Goal: Transaction & Acquisition: Purchase product/service

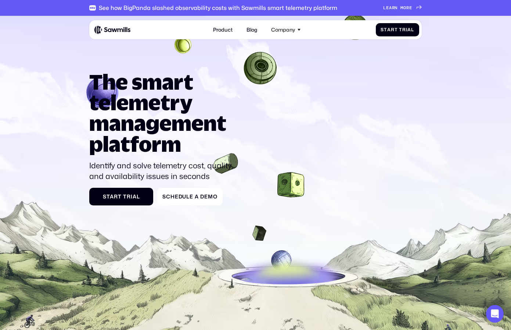
click at [403, 8] on span "m" at bounding box center [401, 8] width 3 height 6
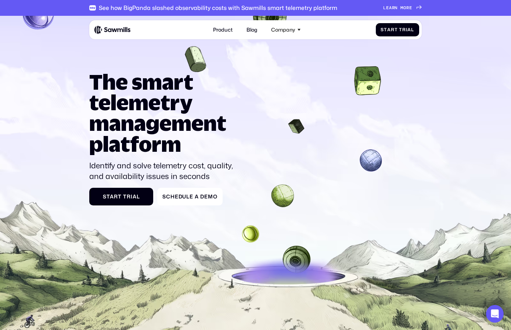
click at [409, 6] on span "r" at bounding box center [407, 3] width 3 height 6
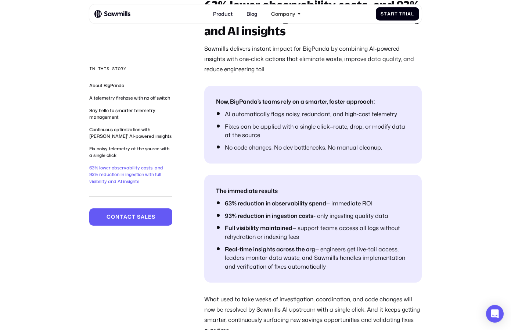
scroll to position [2033, 0]
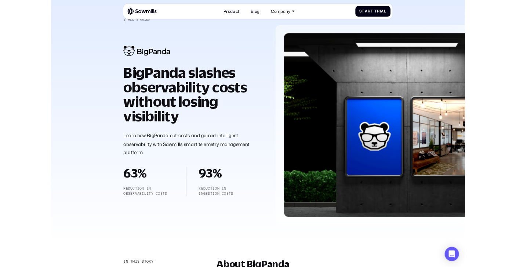
scroll to position [24, 0]
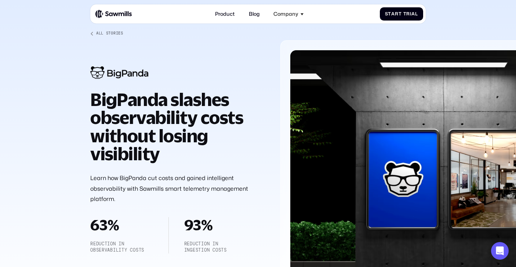
click at [56, 87] on div at bounding box center [258, 154] width 516 height 323
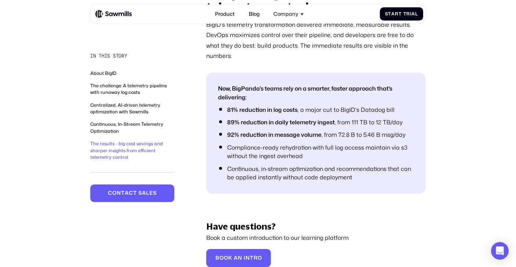
scroll to position [1669, 0]
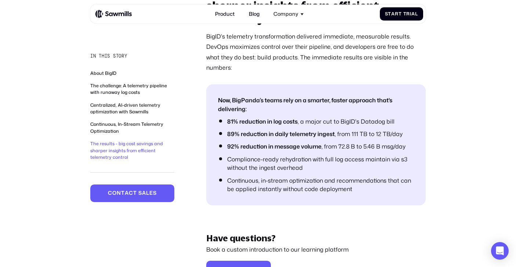
click at [132, 89] on link "The challenge: A telemetry pipeline with runaway log costs" at bounding box center [128, 89] width 77 height 13
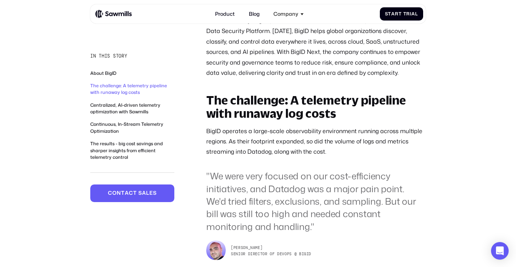
click at [115, 71] on link "About BigID" at bounding box center [103, 73] width 26 height 6
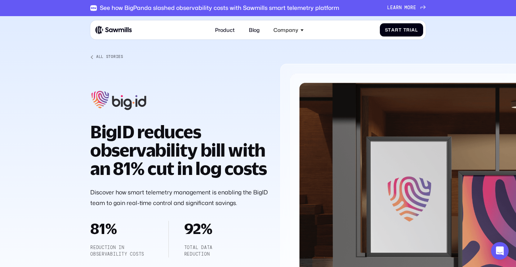
click at [446, 25] on div at bounding box center [258, 177] width 516 height 323
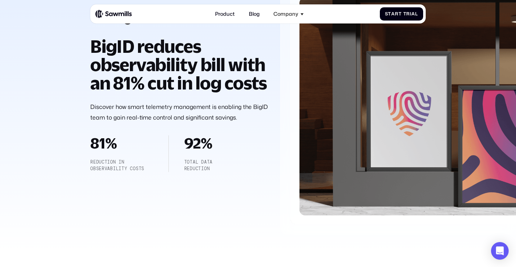
scroll to position [94, 0]
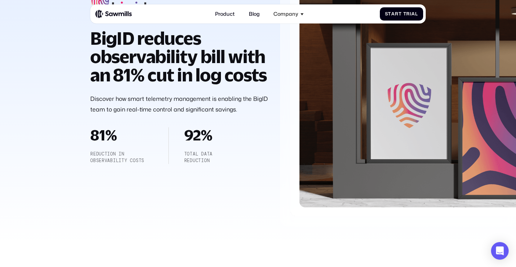
click at [170, 115] on p "Discover how smart telemetry management is enabling the BigID team to gain real…" at bounding box center [179, 104] width 178 height 21
click at [159, 115] on p "Discover how smart telemetry management is enabling the BigID team to gain real…" at bounding box center [179, 104] width 178 height 21
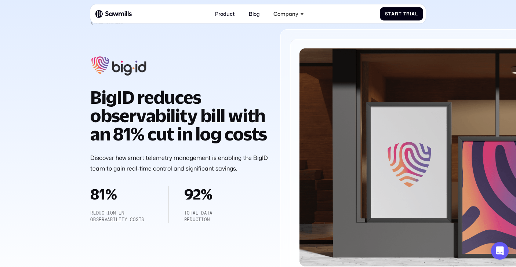
scroll to position [0, 0]
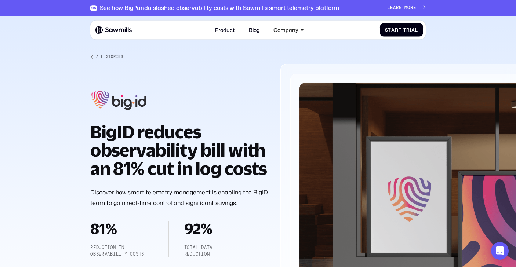
click at [222, 208] on p "Discover how smart telemetry management is enabling the BigID team to gain real…" at bounding box center [179, 197] width 178 height 21
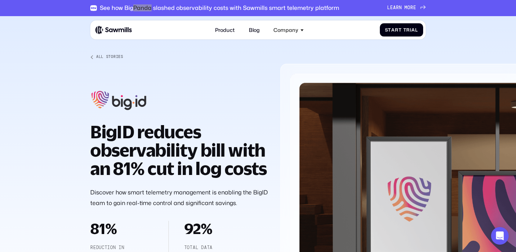
scroll to position [1610, 0]
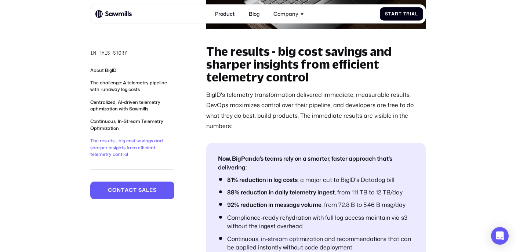
click at [336, 155] on li "Now, BigPanda’s teams rely on a smarter, faster approach that's delivering:" at bounding box center [316, 163] width 196 height 17
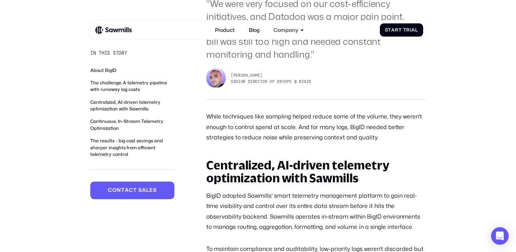
scroll to position [842, 0]
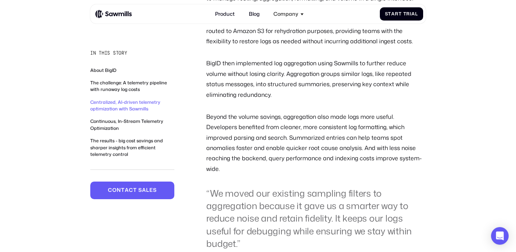
click at [311, 150] on p "Beyond the volume savings, aggregation also made logs more useful. Developers b…" at bounding box center [316, 143] width 220 height 63
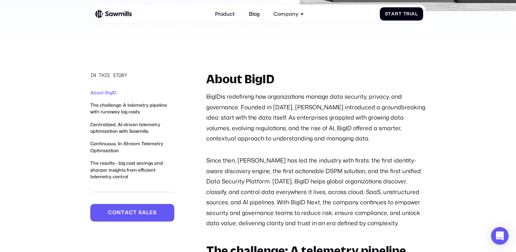
scroll to position [302, 0]
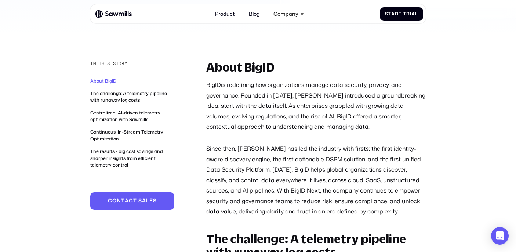
click at [248, 69] on h2 "About BigID" at bounding box center [316, 67] width 220 height 13
click at [246, 95] on p "BigID is redefining how organizations manage data security, privacy, and govern…" at bounding box center [316, 106] width 220 height 52
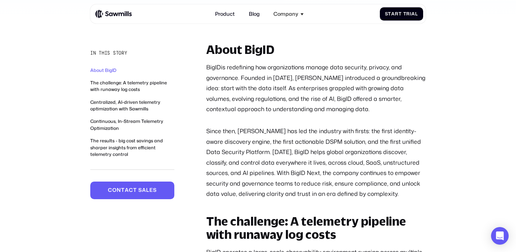
scroll to position [327, 0]
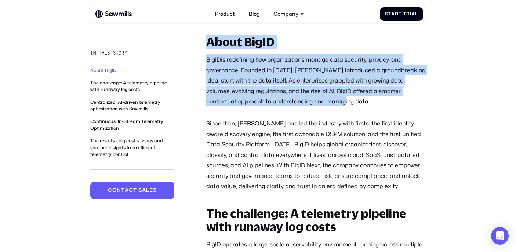
drag, startPoint x: 199, startPoint y: 44, endPoint x: 304, endPoint y: 110, distance: 124.3
click at [322, 97] on p "BigID is redefining how organizations manage data security, privacy, and govern…" at bounding box center [316, 80] width 220 height 52
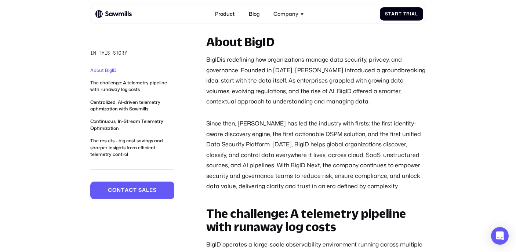
scroll to position [342, 0]
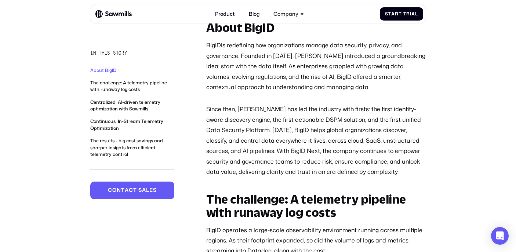
click at [272, 79] on p "BigID is redefining how organizations manage data security, privacy, and govern…" at bounding box center [316, 66] width 220 height 52
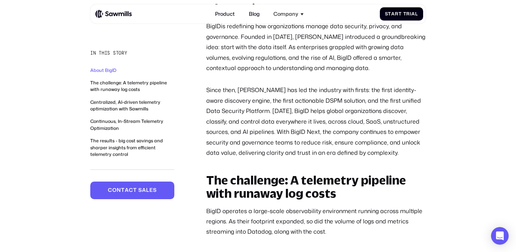
scroll to position [373, 0]
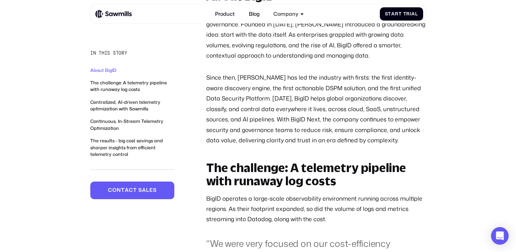
click at [256, 79] on p "Since then, [PERSON_NAME] has led the industry with firsts: the first identity-…" at bounding box center [316, 108] width 220 height 73
click at [318, 75] on p "Since then, [PERSON_NAME] has led the industry with firsts: the first identity-…" at bounding box center [316, 108] width 220 height 73
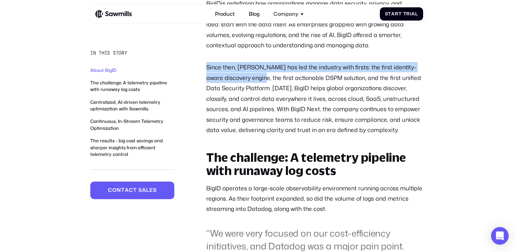
drag, startPoint x: 230, startPoint y: 69, endPoint x: 239, endPoint y: 79, distance: 13.3
click at [239, 79] on p "Since then, [PERSON_NAME] has led the industry with firsts: the first identity-…" at bounding box center [316, 98] width 220 height 73
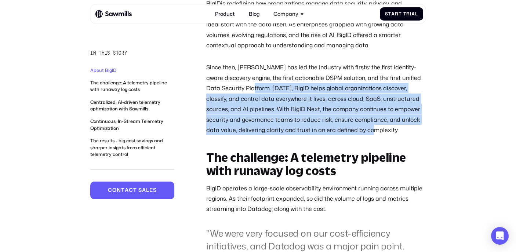
drag, startPoint x: 236, startPoint y: 90, endPoint x: 382, endPoint y: 129, distance: 151.3
click at [383, 129] on p "Since then, [PERSON_NAME] has led the industry with firsts: the first identity-…" at bounding box center [316, 98] width 220 height 73
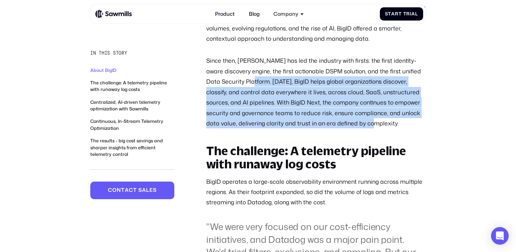
scroll to position [394, 0]
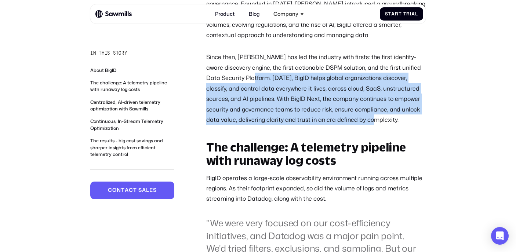
click at [301, 91] on p "Since then, [PERSON_NAME] has led the industry with firsts: the first identity-…" at bounding box center [316, 88] width 220 height 73
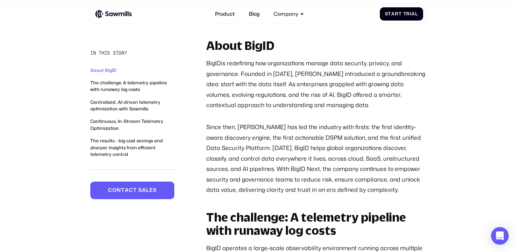
scroll to position [321, 0]
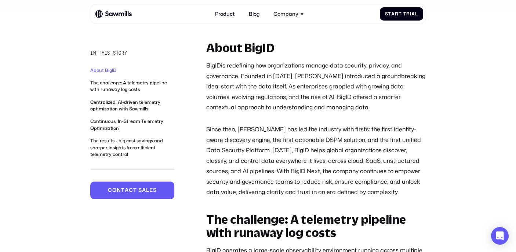
click at [212, 64] on link "BigID" at bounding box center [213, 65] width 15 height 8
click at [216, 65] on link "BigID" at bounding box center [213, 65] width 15 height 8
click at [216, 64] on link "BigID" at bounding box center [213, 65] width 15 height 8
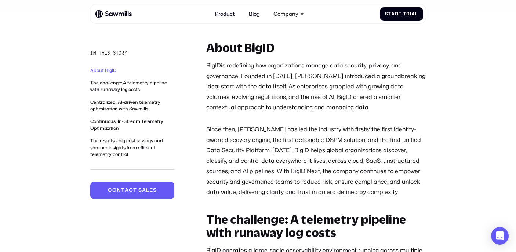
click at [216, 64] on link "BigID" at bounding box center [213, 65] width 15 height 8
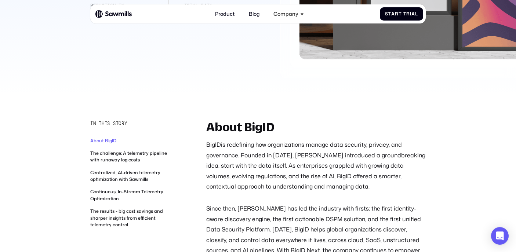
scroll to position [252, 0]
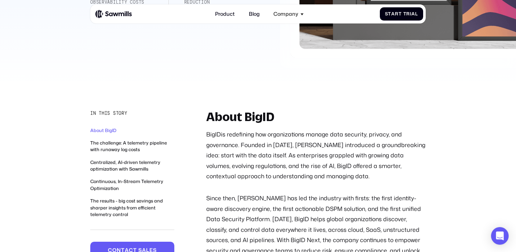
click at [216, 134] on link "BigID" at bounding box center [213, 134] width 15 height 8
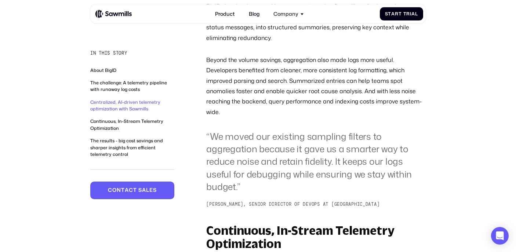
scroll to position [902, 0]
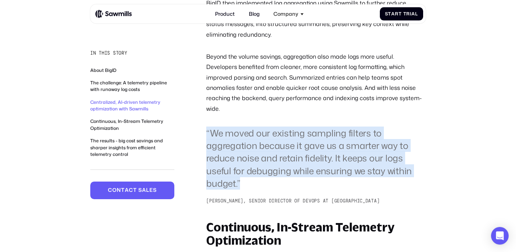
drag, startPoint x: 210, startPoint y: 122, endPoint x: 252, endPoint y: 177, distance: 70.0
click at [252, 179] on div "In this story About BigID The challenge: A telemetry pipeline with runaway log …" at bounding box center [258, 249] width 336 height 1577
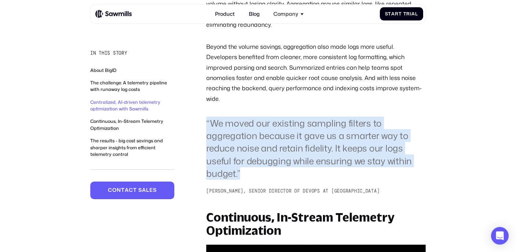
scroll to position [915, 0]
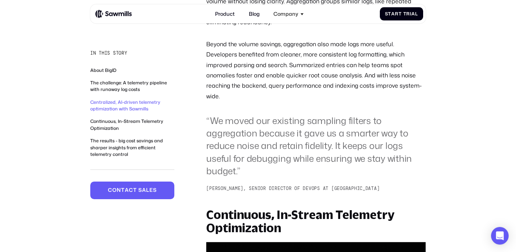
click at [260, 162] on blockquote "“We moved our existing sampling filters to aggregation because it gave us a sma…" at bounding box center [316, 146] width 220 height 63
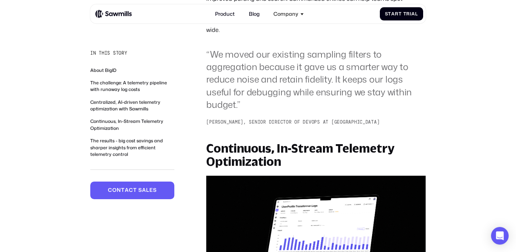
scroll to position [997, 0]
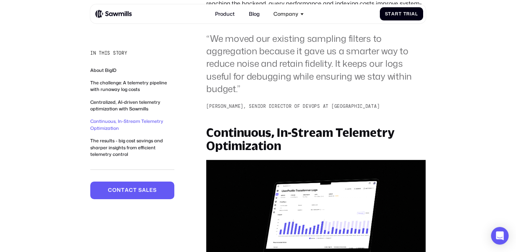
click at [249, 130] on h2 "Continuous, In-Stream Telemetry Optimization" at bounding box center [316, 139] width 220 height 26
click at [264, 102] on div "About BigID BigID is redefining how organizations manage data security, privacy…" at bounding box center [316, 123] width 220 height 1514
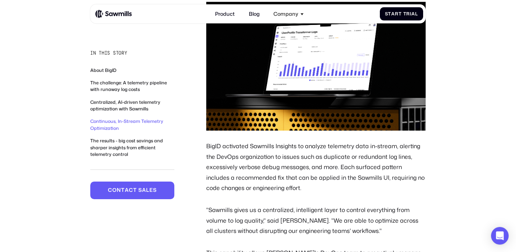
scroll to position [1157, 0]
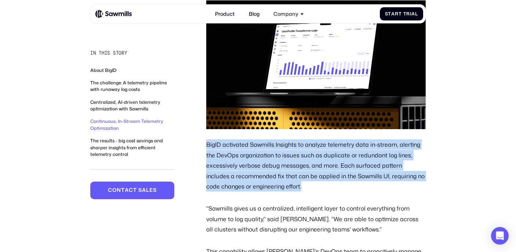
drag, startPoint x: 207, startPoint y: 133, endPoint x: 322, endPoint y: 186, distance: 126.4
click at [322, 186] on div "Continuous, In-Stream Telemetry Optimization BigID activated Sawmills Insights …" at bounding box center [316, 225] width 220 height 516
click at [317, 167] on p "BigID activated Sawmills Insights to analyze telemetry data in-stream, alerting…" at bounding box center [316, 166] width 220 height 52
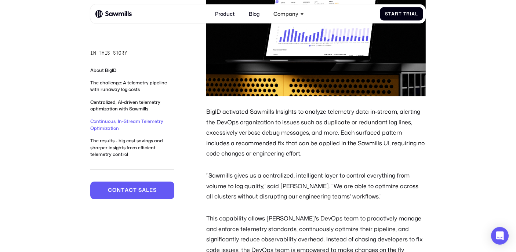
scroll to position [1199, 0]
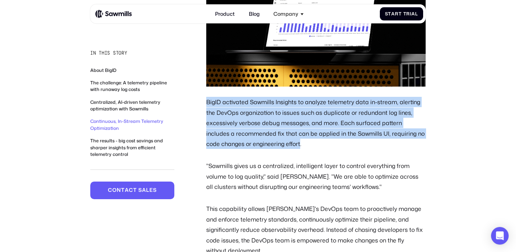
drag, startPoint x: 203, startPoint y: 94, endPoint x: 285, endPoint y: 136, distance: 92.5
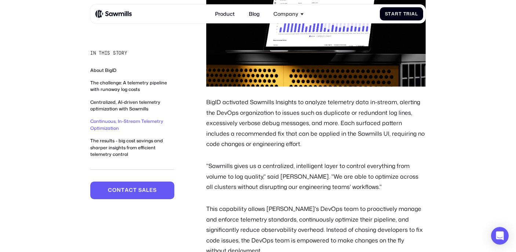
click at [288, 132] on p "BigID activated Sawmills Insights to analyze telemetry data in-stream, alerting…" at bounding box center [316, 123] width 220 height 52
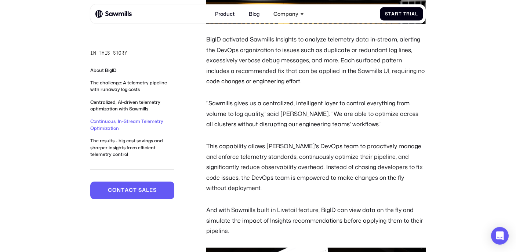
scroll to position [1272, 0]
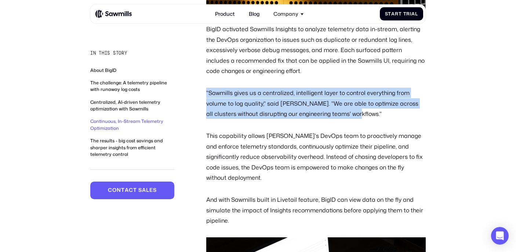
drag, startPoint x: 198, startPoint y: 80, endPoint x: 377, endPoint y: 104, distance: 180.7
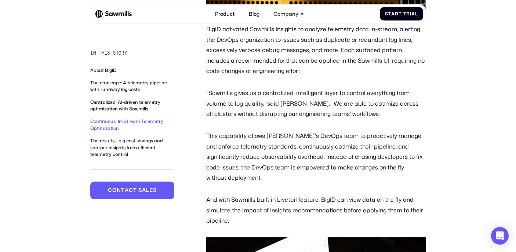
click at [377, 104] on p ""Sawmills gives us a centralized, intelligent layer to control everything from …" at bounding box center [316, 103] width 220 height 31
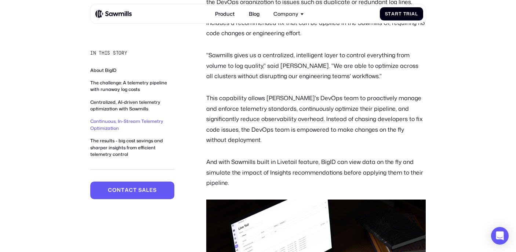
scroll to position [1316, 0]
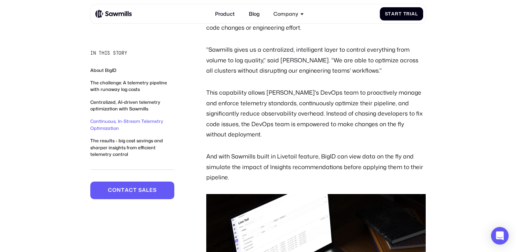
click at [236, 87] on p "This capability allows [PERSON_NAME]'s DevOps team to proactively manage and en…" at bounding box center [316, 113] width 220 height 52
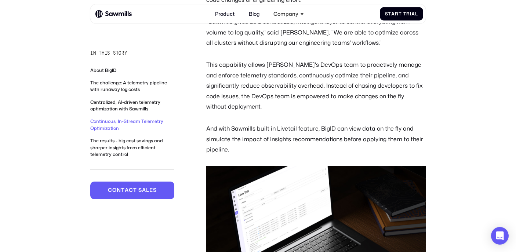
scroll to position [1358, 0]
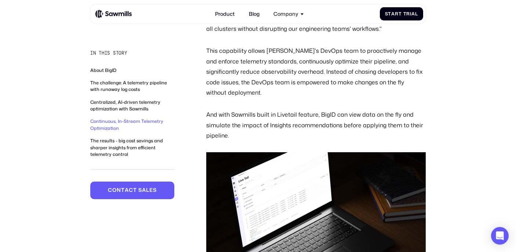
click at [250, 62] on p "This capability allows [PERSON_NAME]'s DevOps team to proactively manage and en…" at bounding box center [316, 72] width 220 height 52
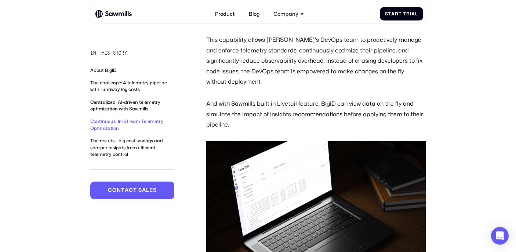
scroll to position [1369, 0]
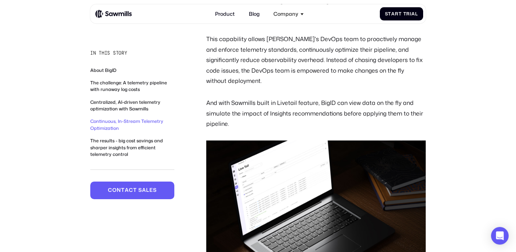
click at [244, 66] on div "Continuous, In-Stream Telemetry Optimization BigID activated Sawmills Insights …" at bounding box center [316, 12] width 220 height 516
click at [256, 55] on p "This capability allows [PERSON_NAME]'s DevOps team to proactively manage and en…" at bounding box center [316, 60] width 220 height 52
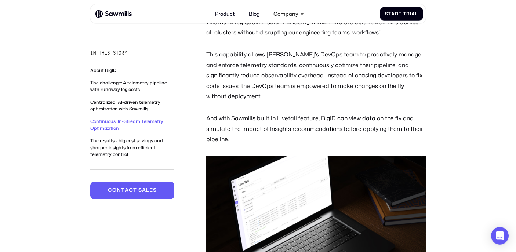
scroll to position [1349, 0]
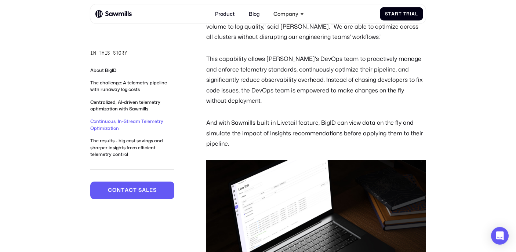
click at [252, 92] on div "Continuous, In-Stream Telemetry Optimization BigID activated Sawmills Insights …" at bounding box center [316, 32] width 220 height 516
click at [265, 70] on p "This capability allows [PERSON_NAME]'s DevOps team to proactively manage and en…" at bounding box center [316, 80] width 220 height 52
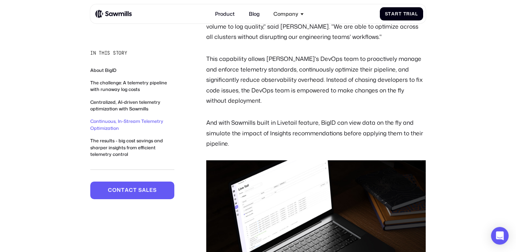
click at [265, 70] on p "This capability allows [PERSON_NAME]'s DevOps team to proactively manage and en…" at bounding box center [316, 80] width 220 height 52
click at [260, 118] on p "And with Sawmills built in Livetail feature, BigID can view data on the fly and…" at bounding box center [316, 133] width 220 height 31
click at [283, 72] on p "This capability allows [PERSON_NAME]'s DevOps team to proactively manage and en…" at bounding box center [316, 80] width 220 height 52
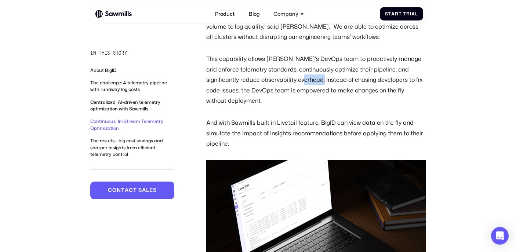
click at [283, 72] on p "This capability allows [PERSON_NAME]'s DevOps team to proactively manage and en…" at bounding box center [316, 80] width 220 height 52
click at [262, 118] on p "And with Sawmills built in Livetail feature, BigID can view data on the fly and…" at bounding box center [316, 133] width 220 height 31
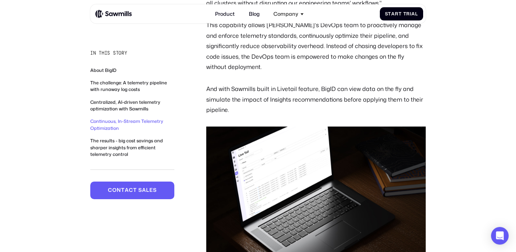
scroll to position [1386, 0]
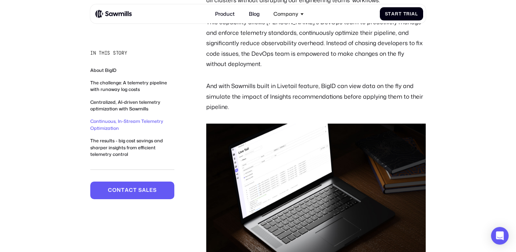
click at [318, 81] on p "And with Sawmills built in Livetail feature, BigID can view data on the fly and…" at bounding box center [316, 96] width 220 height 31
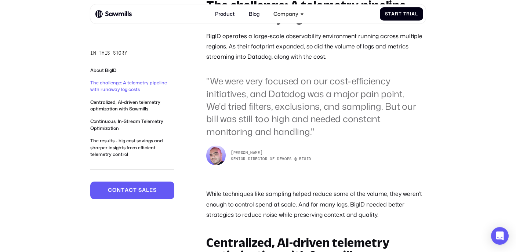
scroll to position [546, 0]
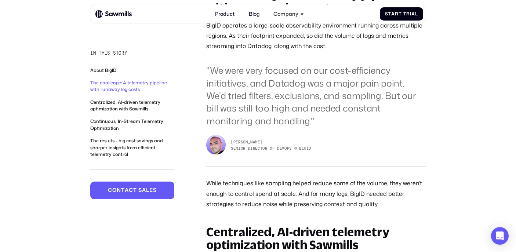
click at [228, 80] on blockquote ""We were very focused on our cost-efficiency initiatives, and Datadog was a maj…" at bounding box center [316, 95] width 220 height 63
click at [285, 88] on blockquote ""We were very focused on our cost-efficiency initiatives, and Datadog was a maj…" at bounding box center [316, 95] width 220 height 63
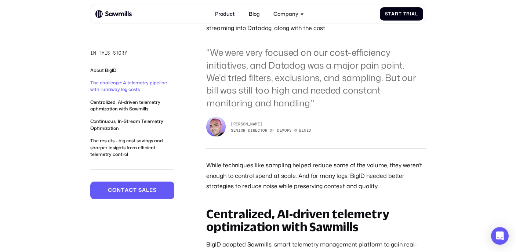
scroll to position [565, 0]
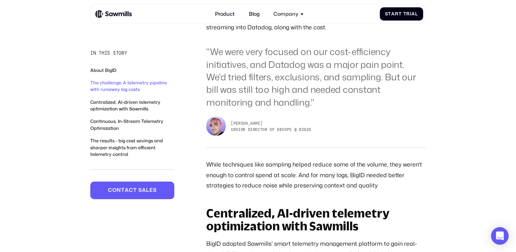
click at [274, 82] on blockquote ""We were very focused on our cost-efficiency initiatives, and Datadog was a maj…" at bounding box center [316, 77] width 220 height 63
click at [267, 84] on blockquote ""We were very focused on our cost-efficiency initiatives, and Datadog was a maj…" at bounding box center [316, 77] width 220 height 63
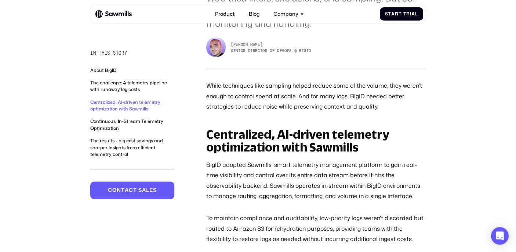
scroll to position [648, 0]
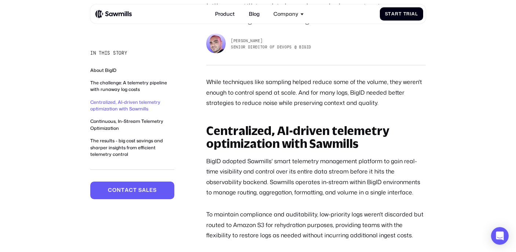
click at [325, 91] on p "While techniques like sampling helped reduce some of the volume, they weren't e…" at bounding box center [316, 92] width 220 height 31
click at [320, 97] on p "While techniques like sampling helped reduce some of the volume, they weren't e…" at bounding box center [316, 92] width 220 height 31
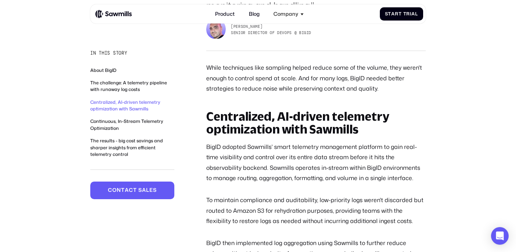
scroll to position [666, 0]
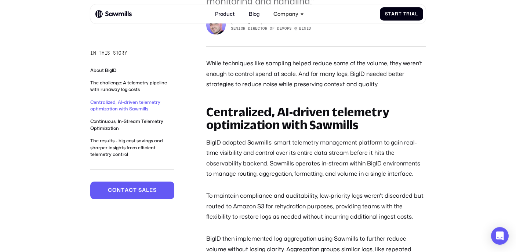
click at [301, 80] on p "While techniques like sampling helped reduce some of the volume, they weren't e…" at bounding box center [316, 73] width 220 height 31
click at [354, 79] on p "While techniques like sampling helped reduce some of the volume, they weren't e…" at bounding box center [316, 73] width 220 height 31
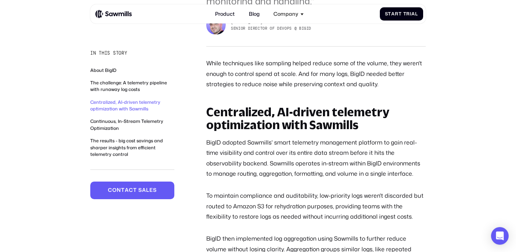
click at [354, 79] on p "While techniques like sampling helped reduce some of the volume, they weren't e…" at bounding box center [316, 73] width 220 height 31
click at [344, 81] on p "While techniques like sampling helped reduce some of the volume, they weren't e…" at bounding box center [316, 73] width 220 height 31
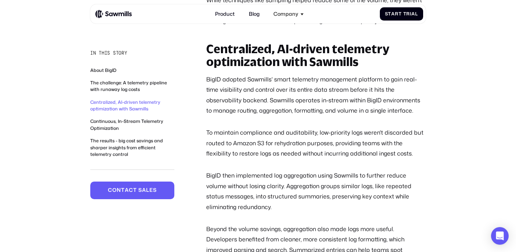
scroll to position [733, 0]
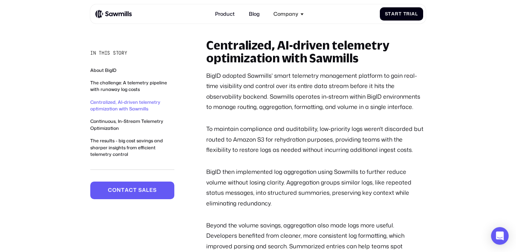
click at [251, 96] on p "BigID adopted Sawmills' smart telemetry management platform to gain real-time v…" at bounding box center [316, 92] width 220 height 42
click at [253, 122] on div "Centralized, AI-driven telemetry optimization with Sawmills BigID adopted Sawmi…" at bounding box center [316, 206] width 220 height 335
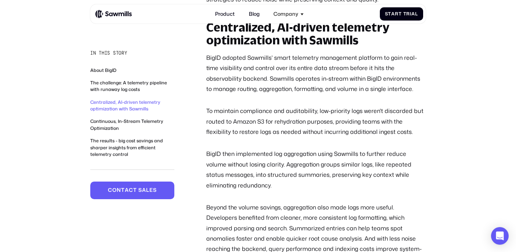
scroll to position [755, 0]
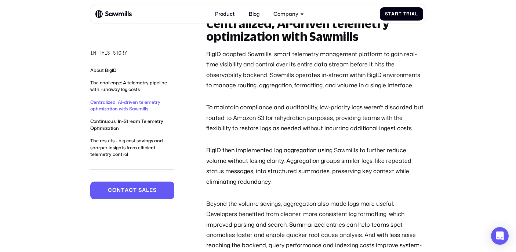
click at [223, 119] on p "To maintain compliance and auditability, low-priority logs weren't discarded bu…" at bounding box center [316, 117] width 220 height 31
click at [274, 106] on p "To maintain compliance and auditability, low-priority logs weren't discarded bu…" at bounding box center [316, 117] width 220 height 31
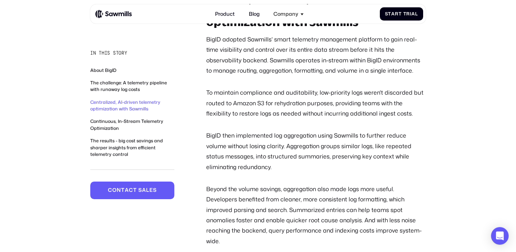
click at [288, 104] on p "To maintain compliance and auditability, low-priority logs weren't discarded bu…" at bounding box center [316, 102] width 220 height 31
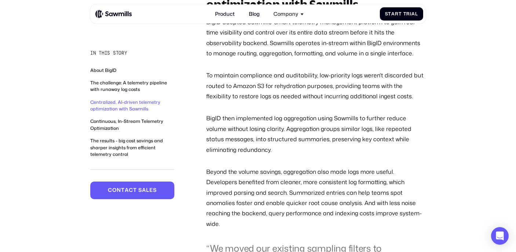
click at [224, 95] on p "To maintain compliance and auditability, low-priority logs weren't discarded bu…" at bounding box center [316, 85] width 220 height 31
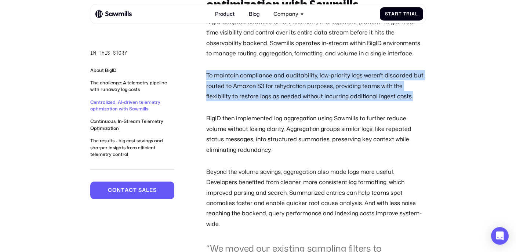
drag, startPoint x: 195, startPoint y: 73, endPoint x: 413, endPoint y: 93, distance: 218.7
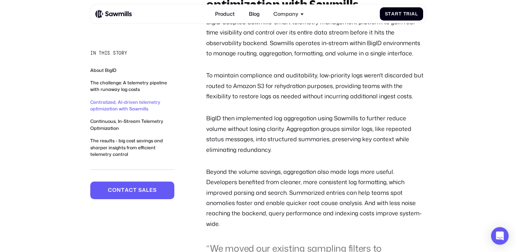
click at [387, 93] on p "To maintain compliance and auditability, low-priority logs weren't discarded bu…" at bounding box center [316, 85] width 220 height 31
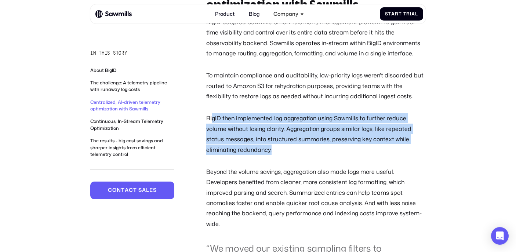
drag, startPoint x: 212, startPoint y: 118, endPoint x: 244, endPoint y: 144, distance: 41.7
click at [244, 144] on p "BigID then implemented log aggregation using Sawmills to further reduce volume …" at bounding box center [316, 134] width 220 height 42
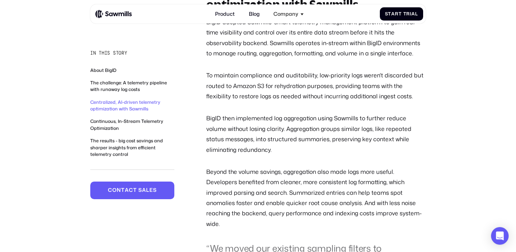
click at [244, 144] on p "BigID then implemented log aggregation using Sawmills to further reduce volume …" at bounding box center [316, 134] width 220 height 42
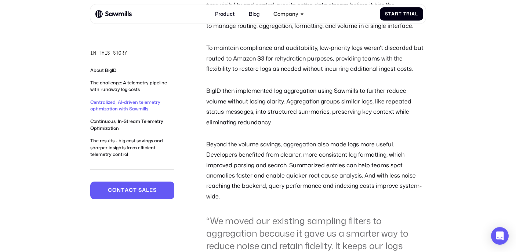
scroll to position [816, 0]
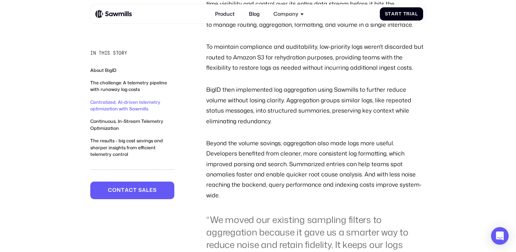
click at [246, 105] on p "BigID then implemented log aggregation using Sawmills to further reduce volume …" at bounding box center [316, 105] width 220 height 42
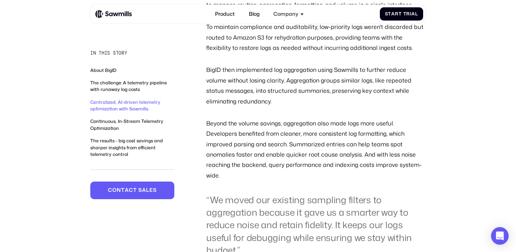
click at [250, 139] on p "Beyond the volume savings, aggregation also made logs more useful. Developers b…" at bounding box center [316, 149] width 220 height 63
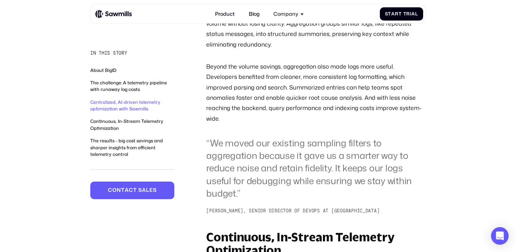
scroll to position [903, 0]
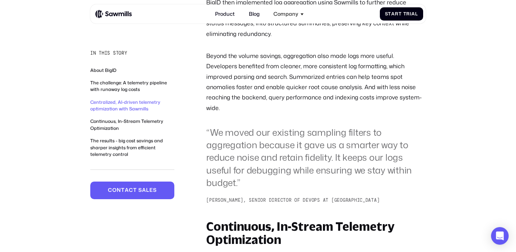
click at [291, 86] on p "Beyond the volume savings, aggregation also made logs more useful. Developers b…" at bounding box center [316, 82] width 220 height 63
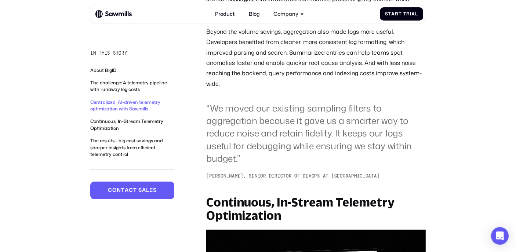
click at [279, 111] on blockquote "“We moved our existing sampling filters to aggregation because it gave us a sma…" at bounding box center [316, 133] width 220 height 63
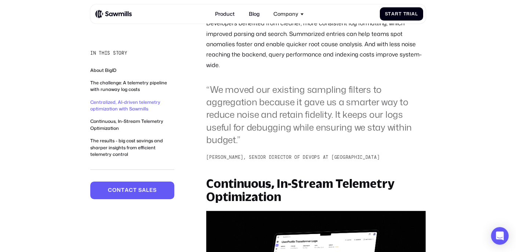
scroll to position [955, 0]
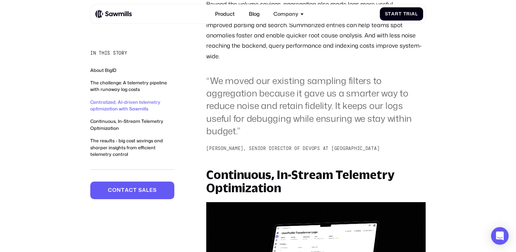
click at [285, 80] on blockquote "“We moved our existing sampling filters to aggregation because it gave us a sma…" at bounding box center [316, 106] width 220 height 63
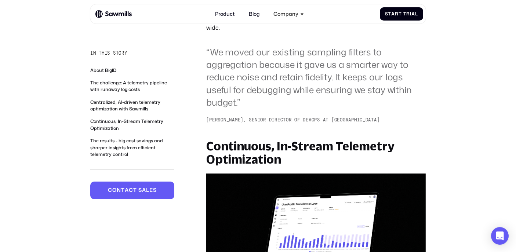
scroll to position [990, 0]
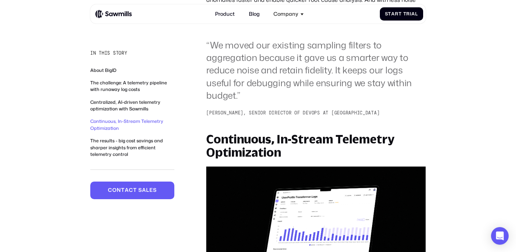
click at [307, 67] on blockquote "“We moved our existing sampling filters to aggregation because it gave us a sma…" at bounding box center [316, 70] width 220 height 63
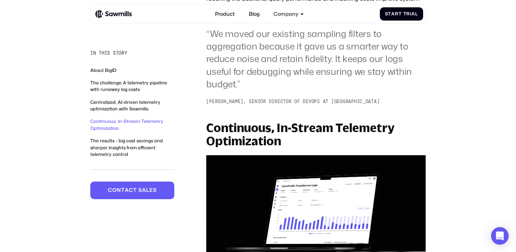
scroll to position [973, 0]
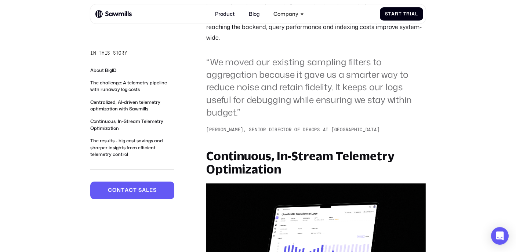
click at [276, 127] on sup "[PERSON_NAME], Senior Director of DevOps at [GEOGRAPHIC_DATA]" at bounding box center [316, 130] width 220 height 7
click at [265, 123] on div "About BigID BigID is redefining how organizations manage data security, privacy…" at bounding box center [316, 146] width 220 height 1514
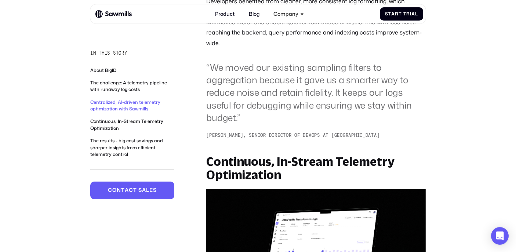
scroll to position [969, 0]
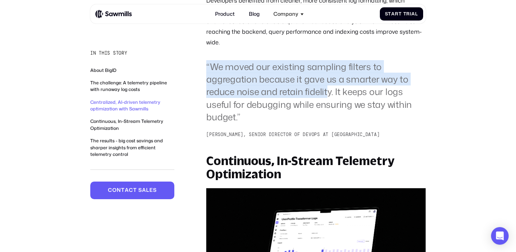
drag, startPoint x: 207, startPoint y: 61, endPoint x: 328, endPoint y: 83, distance: 122.8
click at [328, 83] on blockquote "“We moved our existing sampling filters to aggregation because it gave us a sma…" at bounding box center [316, 92] width 220 height 63
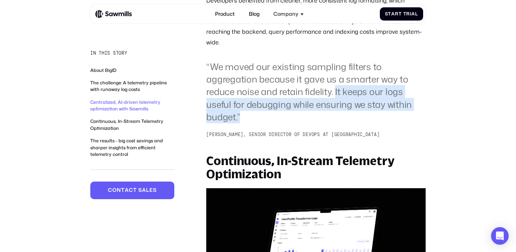
drag, startPoint x: 335, startPoint y: 78, endPoint x: 333, endPoint y: 112, distance: 34.5
click at [330, 90] on blockquote "“We moved our existing sampling filters to aggregation because it gave us a sma…" at bounding box center [316, 92] width 220 height 63
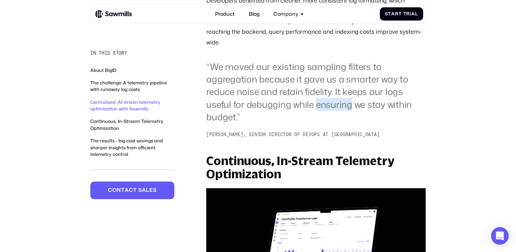
click at [330, 90] on blockquote "“We moved our existing sampling filters to aggregation because it gave us a sma…" at bounding box center [316, 92] width 220 height 63
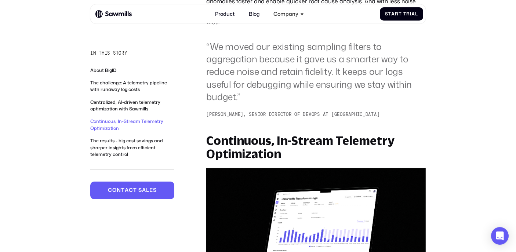
scroll to position [990, 0]
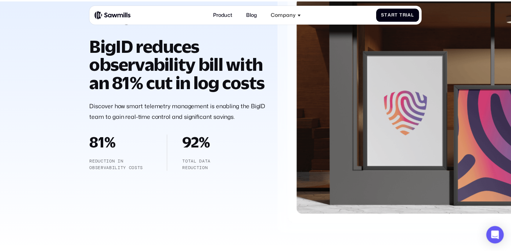
scroll to position [98, 0]
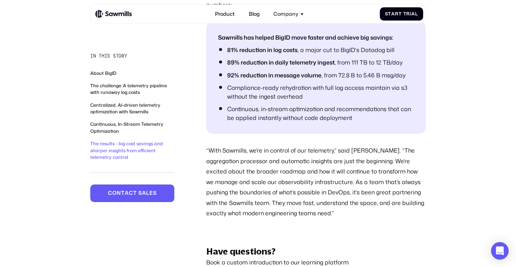
scroll to position [1744, 0]
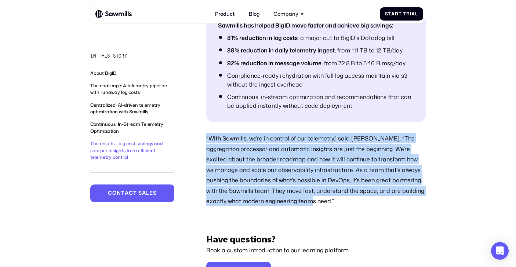
drag, startPoint x: 207, startPoint y: 108, endPoint x: 295, endPoint y: 171, distance: 108.4
click at [295, 171] on p "“With Sawmills, we’re in control of our telemetry,” said [PERSON_NAME]. “The ag…" at bounding box center [316, 169] width 220 height 73
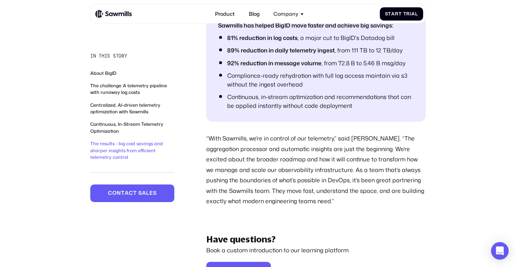
click at [295, 171] on p "“With Sawmills, we’re in control of our telemetry,” said [PERSON_NAME]. “The ag…" at bounding box center [316, 169] width 220 height 73
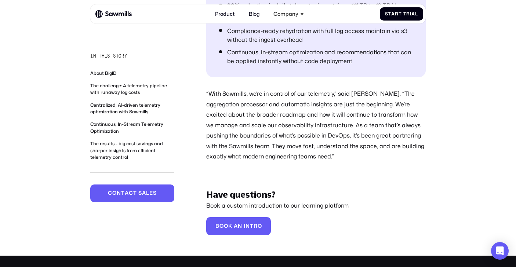
scroll to position [1795, 0]
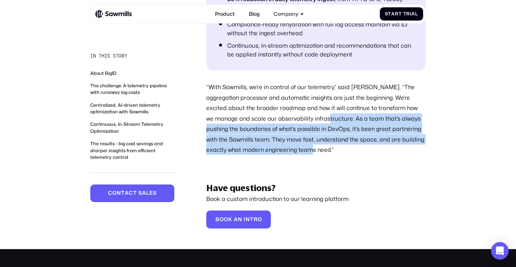
drag, startPoint x: 289, startPoint y: 87, endPoint x: 306, endPoint y: 124, distance: 41.1
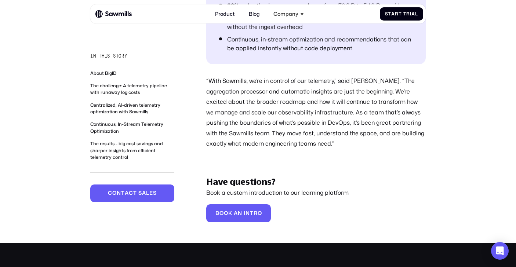
scroll to position [1803, 0]
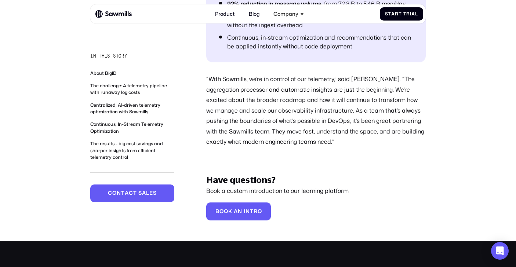
click at [291, 88] on p "“With Sawmills, we’re in control of our telemetry,” said [PERSON_NAME]. “The ag…" at bounding box center [316, 110] width 220 height 73
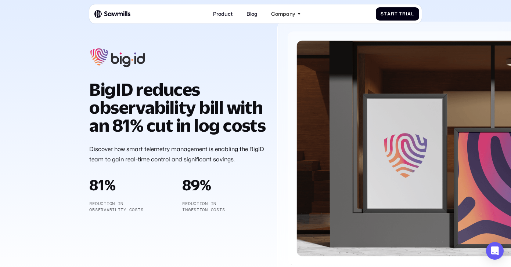
scroll to position [41, 0]
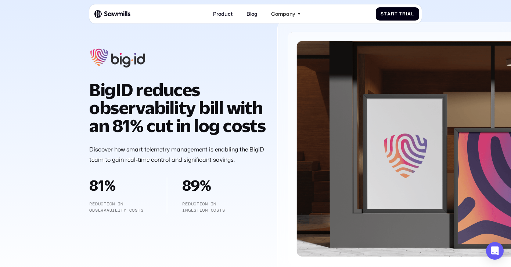
click at [139, 165] on p "Discover how smart telemetry management is enabling the BigID team to gain real…" at bounding box center [177, 154] width 177 height 21
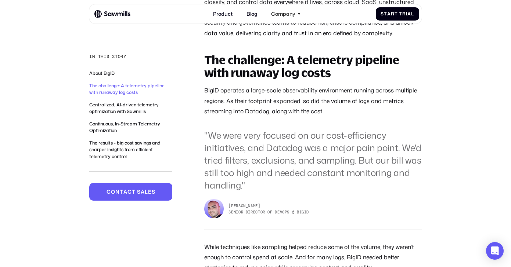
scroll to position [505, 0]
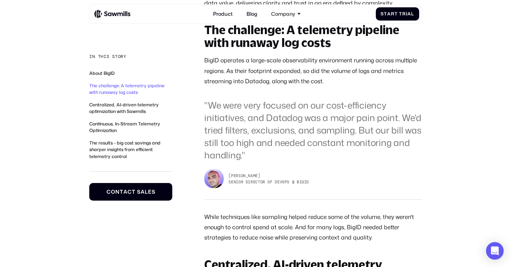
click at [140, 199] on link "C o n t a c t s a l e s C o n t a c t s a l e s" at bounding box center [130, 192] width 83 height 18
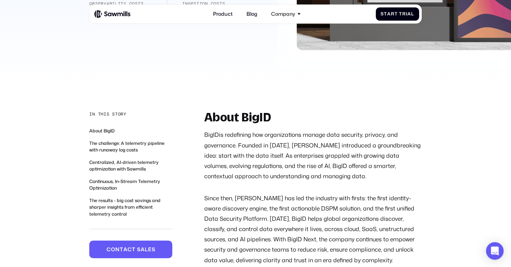
scroll to position [263, 0]
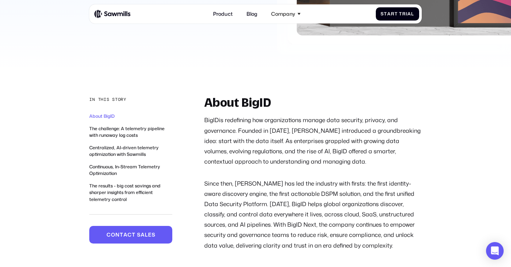
click at [298, 145] on p "BigID is redefining how organizations manage data security, privacy, and govern…" at bounding box center [312, 141] width 217 height 52
click at [331, 166] on p "BigID is redefining how organizations manage data security, privacy, and govern…" at bounding box center [312, 141] width 217 height 52
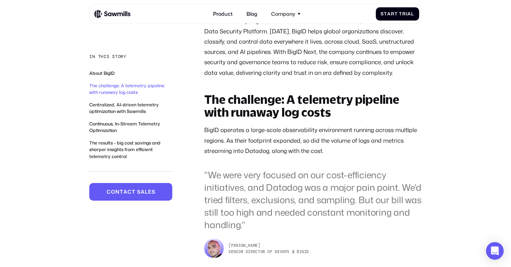
scroll to position [445, 0]
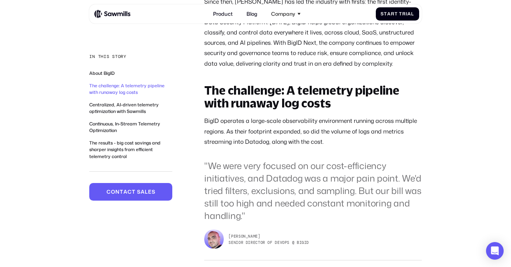
click at [331, 166] on blockquote ""We were very focused on our cost-efficiency initiatives, and Datadog was a maj…" at bounding box center [312, 191] width 217 height 62
click at [312, 138] on p "BigID operates a large-scale observability environment running across multiple …" at bounding box center [312, 131] width 217 height 31
click at [354, 145] on p "BigID operates a large-scale observability environment running across multiple …" at bounding box center [312, 131] width 217 height 31
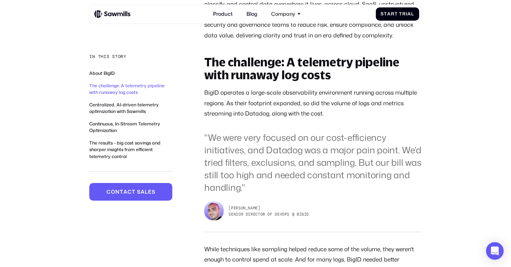
scroll to position [474, 0]
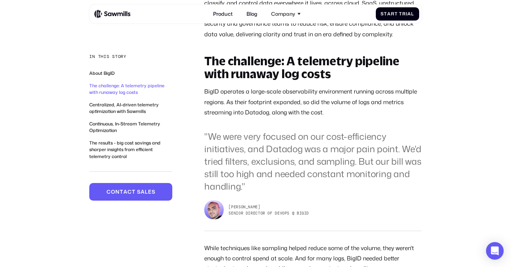
click at [327, 105] on p "BigID operates a large-scale observability environment running across multiple …" at bounding box center [312, 101] width 217 height 31
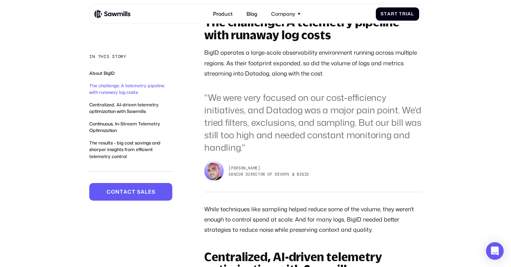
scroll to position [509, 0]
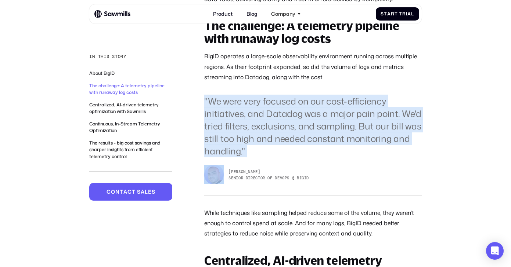
drag, startPoint x: 252, startPoint y: 119, endPoint x: 303, endPoint y: 159, distance: 64.1
click at [299, 158] on blockquote ""We were very focused on our cost-efficiency initiatives, and Datadog was a maj…" at bounding box center [312, 126] width 217 height 62
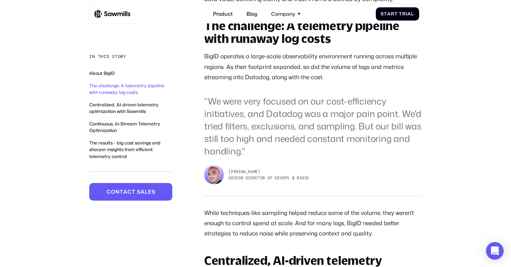
click at [307, 152] on blockquote ""We were very focused on our cost-efficiency initiatives, and Datadog was a maj…" at bounding box center [312, 126] width 217 height 62
click at [284, 144] on blockquote ""We were very focused on our cost-efficiency initiatives, and Datadog was a maj…" at bounding box center [312, 126] width 217 height 62
click at [291, 223] on p "While techniques like sampling helped reduce some of the volume, they weren't e…" at bounding box center [312, 223] width 217 height 31
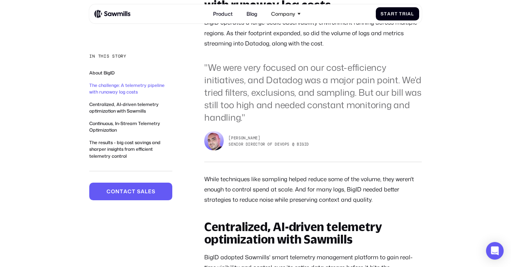
scroll to position [568, 0]
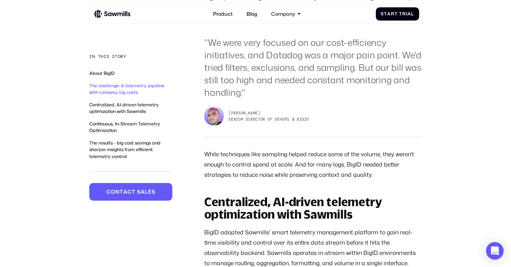
click at [329, 172] on p "While techniques like sampling helped reduce some of the volume, they weren't e…" at bounding box center [312, 164] width 217 height 31
click at [305, 172] on p "While techniques like sampling helped reduce some of the volume, they weren't e…" at bounding box center [312, 164] width 217 height 31
click at [350, 176] on p "While techniques like sampling helped reduce some of the volume, they weren't e…" at bounding box center [312, 164] width 217 height 31
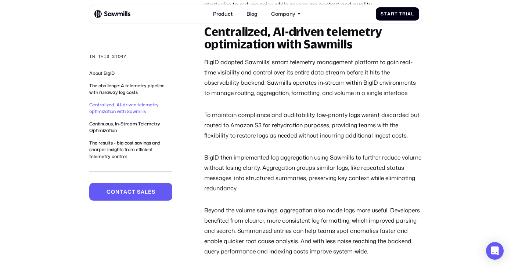
scroll to position [756, 0]
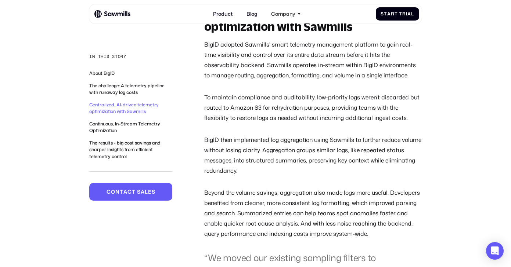
click at [281, 172] on p "BigID then implemented log aggregation using Sawmills to further reduce volume …" at bounding box center [312, 155] width 217 height 41
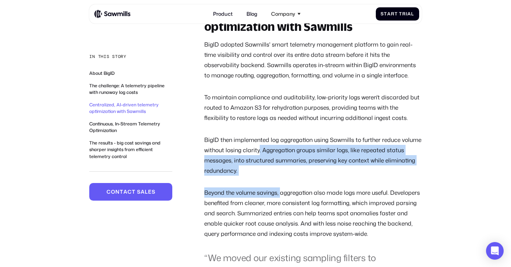
drag, startPoint x: 259, startPoint y: 156, endPoint x: 282, endPoint y: 195, distance: 45.4
click at [282, 195] on div "Centralized, AI-driven telemetry optimization with Sawmills BigID adopted Sawmi…" at bounding box center [312, 168] width 217 height 321
click at [283, 189] on div "Centralized, AI-driven telemetry optimization with Sawmills BigID adopted Sawmi…" at bounding box center [312, 168] width 217 height 321
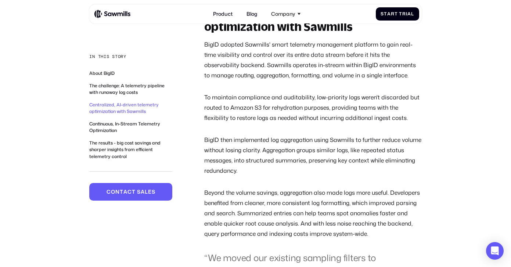
click at [309, 176] on p "BigID then implemented log aggregation using Sawmills to further reduce volume …" at bounding box center [312, 155] width 217 height 41
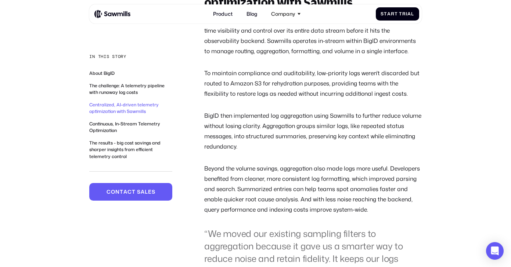
scroll to position [809, 0]
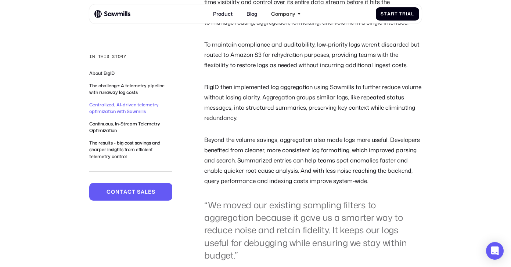
click at [309, 182] on p "Beyond the volume savings, aggregation also made logs more useful. Developers b…" at bounding box center [312, 161] width 217 height 52
click at [322, 151] on p "Beyond the volume savings, aggregation also made logs more useful. Developers b…" at bounding box center [312, 161] width 217 height 52
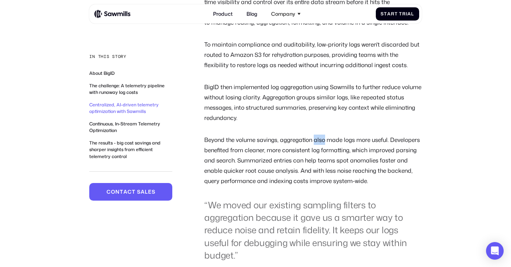
click at [322, 151] on p "Beyond the volume savings, aggregation also made logs more useful. Developers b…" at bounding box center [312, 161] width 217 height 52
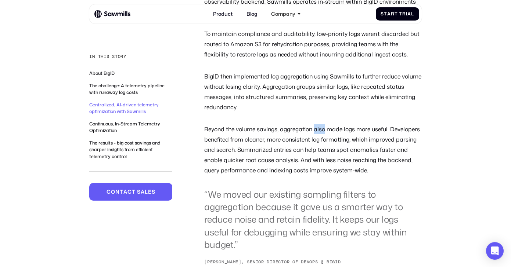
scroll to position [827, 0]
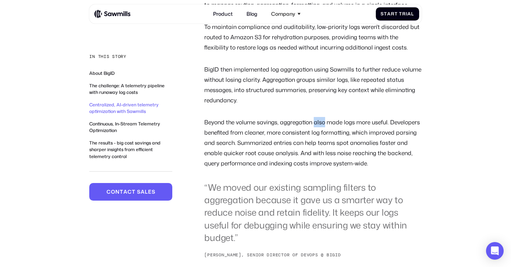
click at [322, 151] on p "Beyond the volume savings, aggregation also made logs more useful. Developers b…" at bounding box center [312, 143] width 217 height 52
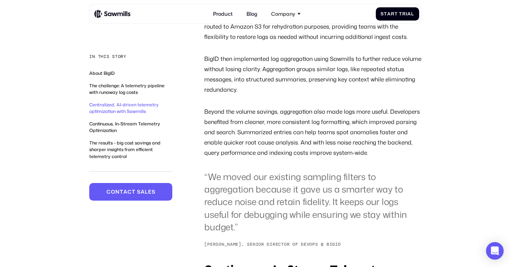
scroll to position [838, 0]
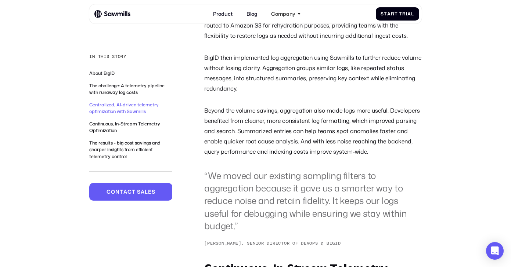
click at [326, 172] on div "Centralized, AI-driven telemetry optimization with Sawmills BigID adopted Sawmi…" at bounding box center [312, 86] width 217 height 321
click at [334, 156] on p "Beyond the volume savings, aggregation also made logs more useful. Developers b…" at bounding box center [312, 131] width 217 height 52
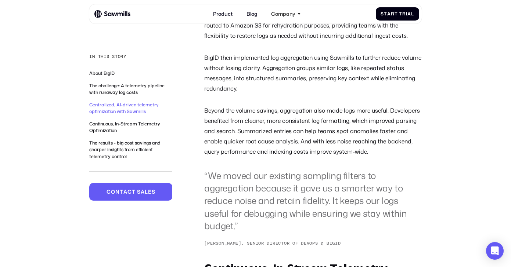
click at [334, 156] on p "Beyond the volume savings, aggregation also made logs more useful. Developers b…" at bounding box center [312, 131] width 217 height 52
click at [361, 156] on p "Beyond the volume savings, aggregation also made logs more useful. Developers b…" at bounding box center [312, 131] width 217 height 52
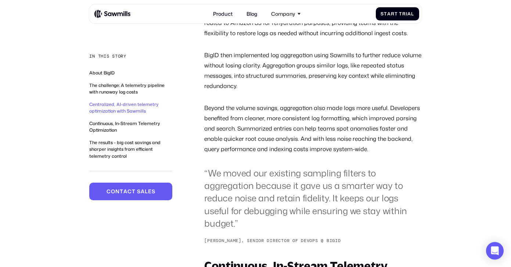
scroll to position [844, 0]
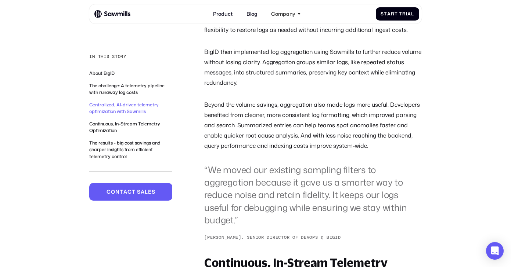
click at [361, 151] on p "Beyond the volume savings, aggregation also made logs more useful. Developers b…" at bounding box center [312, 126] width 217 height 52
click at [362, 151] on p "Beyond the volume savings, aggregation also made logs more useful. Developers b…" at bounding box center [312, 126] width 217 height 52
click at [366, 149] on p "Beyond the volume savings, aggregation also made logs more useful. Developers b…" at bounding box center [312, 126] width 217 height 52
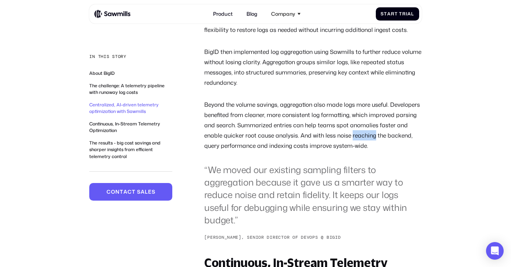
click at [366, 149] on p "Beyond the volume savings, aggregation also made logs more useful. Developers b…" at bounding box center [312, 126] width 217 height 52
click at [352, 180] on blockquote "“We moved our existing sampling filters to aggregation because it gave us a sma…" at bounding box center [312, 195] width 217 height 62
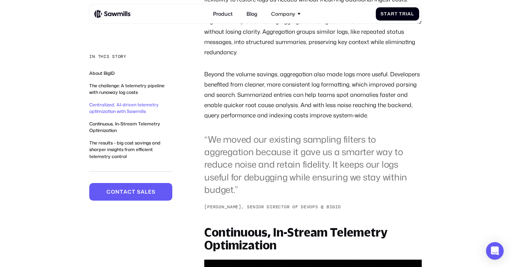
scroll to position [879, 0]
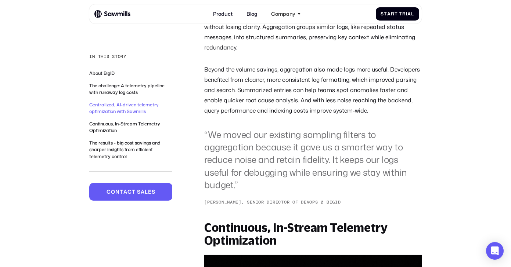
click at [352, 180] on blockquote "“We moved our existing sampling filters to aggregation because it gave us a sma…" at bounding box center [312, 160] width 217 height 62
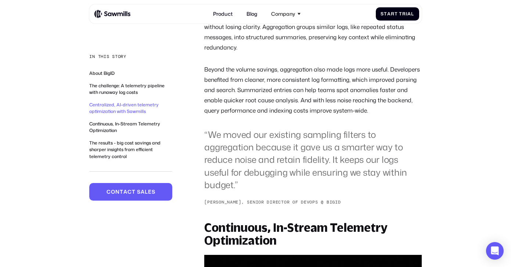
click at [352, 180] on blockquote "“We moved our existing sampling filters to aggregation because it gave us a sma…" at bounding box center [312, 160] width 217 height 62
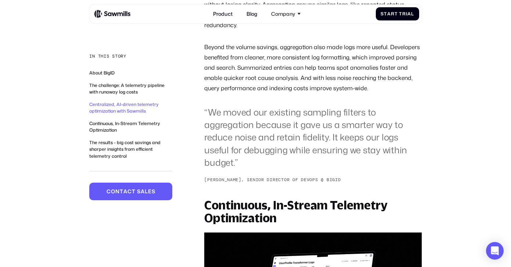
scroll to position [903, 0]
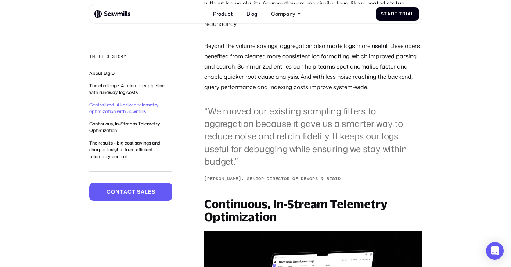
click at [335, 183] on sup "[PERSON_NAME], Senior Director of DevOps @ BigID" at bounding box center [312, 179] width 217 height 7
click at [288, 161] on blockquote "“We moved our existing sampling filters to aggregation because it gave us a sma…" at bounding box center [312, 136] width 217 height 62
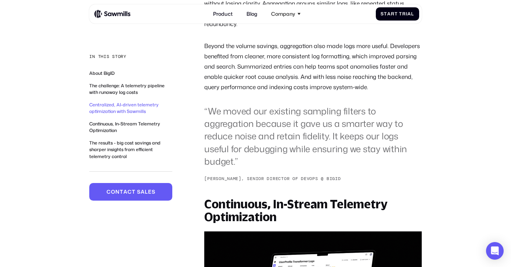
click at [288, 161] on blockquote "“We moved our existing sampling filters to aggregation because it gave us a sma…" at bounding box center [312, 136] width 217 height 62
click at [279, 183] on sup "[PERSON_NAME], Senior Director of DevOps @ BigID" at bounding box center [312, 179] width 217 height 7
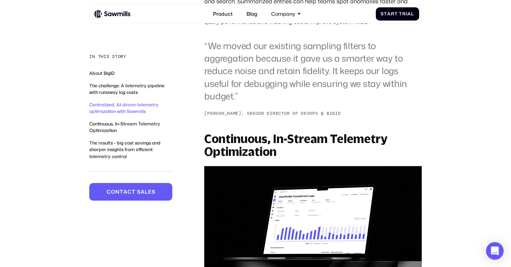
scroll to position [1009, 0]
